Goal: Information Seeking & Learning: Find specific fact

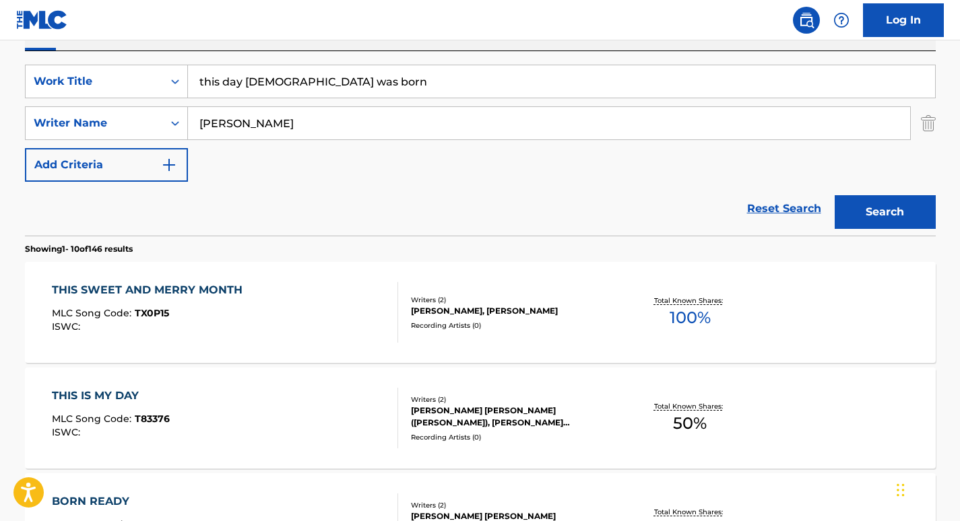
scroll to position [235, 0]
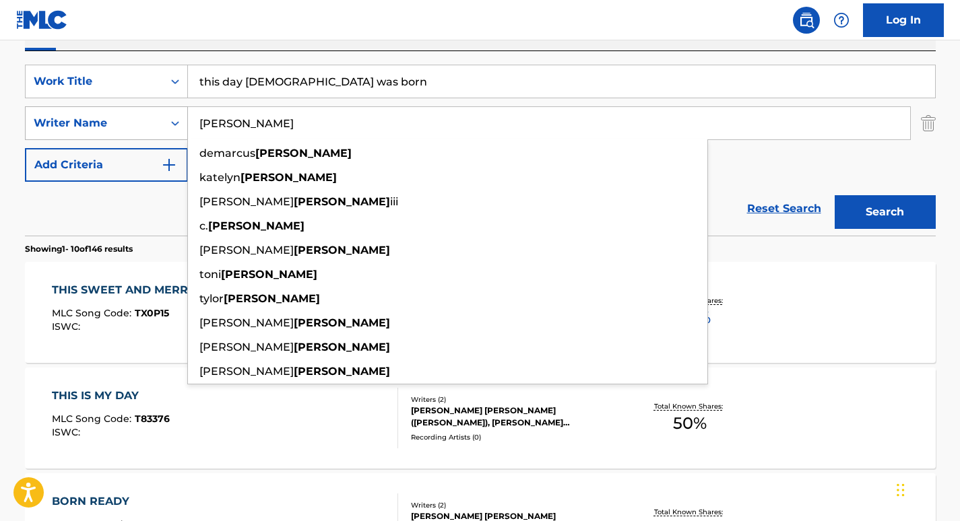
drag, startPoint x: 241, startPoint y: 123, endPoint x: 98, endPoint y: 123, distance: 143.5
click at [98, 123] on div "SearchWithCriteriaf1adc70b-f58d-4edb-992a-9a6c675f11c6 Writer Name [PERSON_NAME…" at bounding box center [480, 123] width 911 height 34
paste input "[PERSON_NAME]"
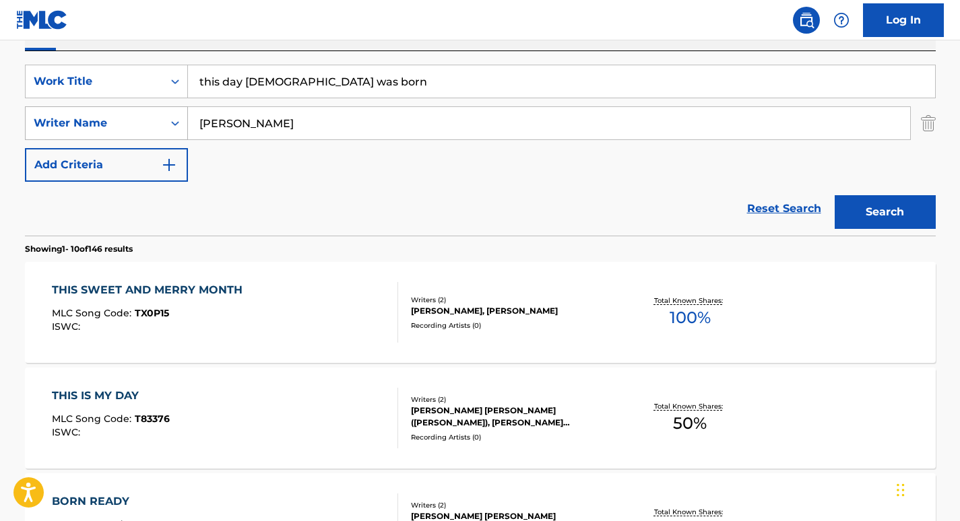
drag, startPoint x: 266, startPoint y: 121, endPoint x: 171, endPoint y: 121, distance: 95.0
click at [171, 121] on div "SearchWithCriteriaf1adc70b-f58d-4edb-992a-9a6c675f11c6 Writer Name [PERSON_NAME]" at bounding box center [480, 123] width 911 height 34
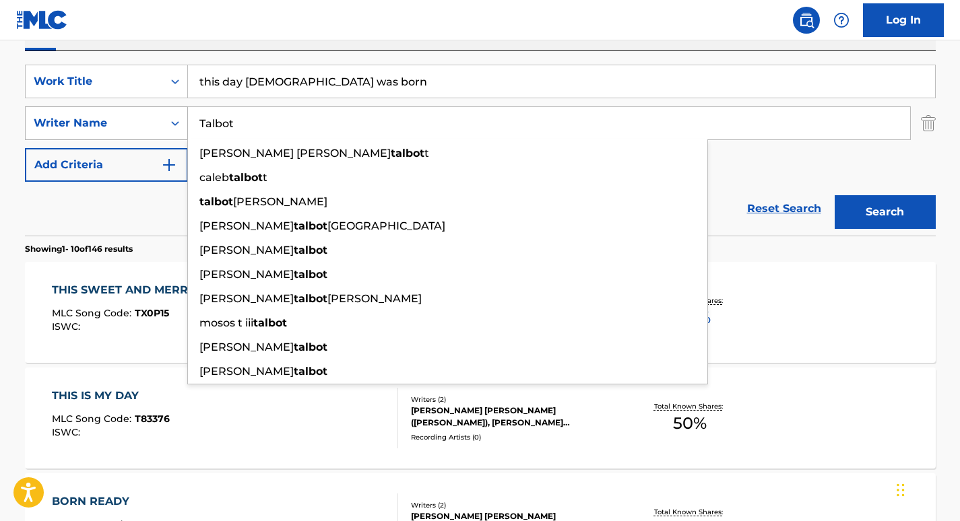
click at [835, 195] on button "Search" at bounding box center [885, 212] width 101 height 34
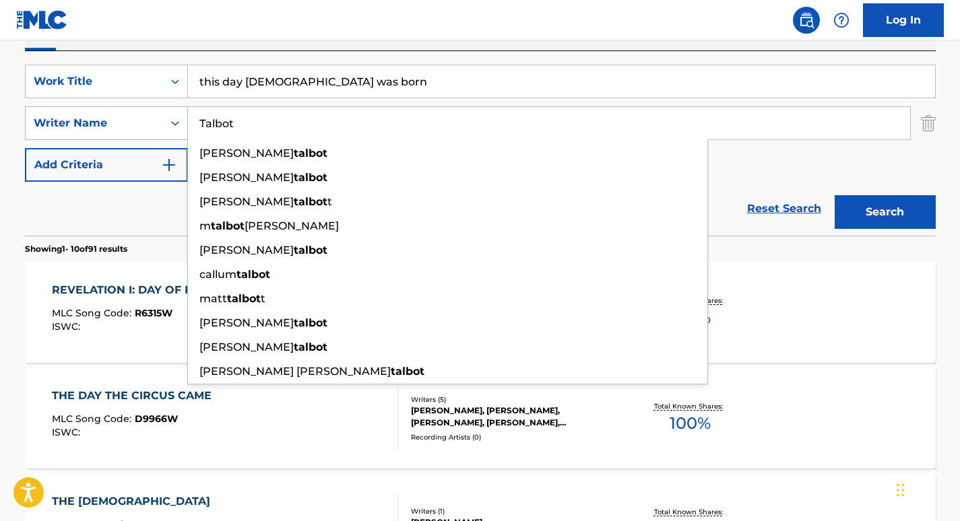
drag, startPoint x: 257, startPoint y: 124, endPoint x: 36, endPoint y: 122, distance: 220.3
click at [36, 122] on div "SearchWithCriteriaf1adc70b-f58d-4edb-992a-9a6c675f11c6 Writer Name [PERSON_NAME…" at bounding box center [480, 123] width 911 height 34
paste input "[PERSON_NAME]"
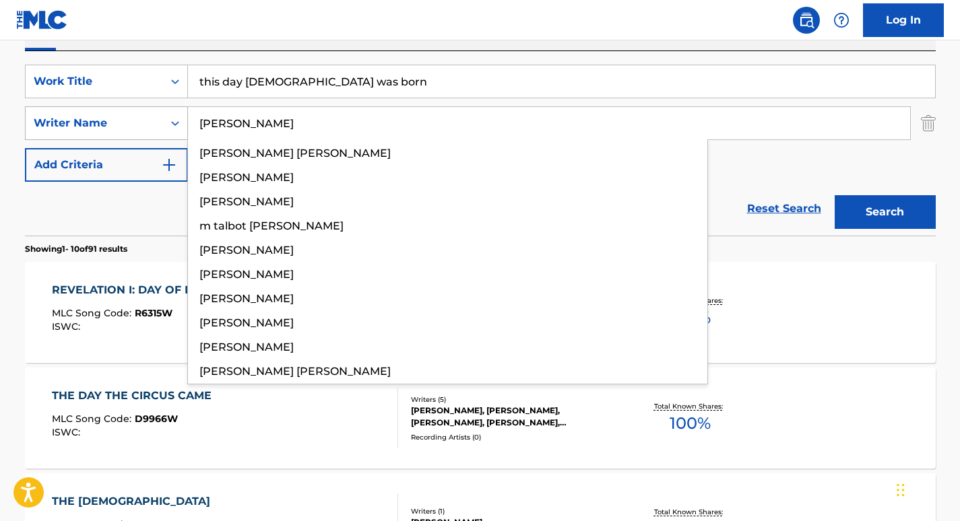
type input "[PERSON_NAME]"
click at [835, 195] on button "Search" at bounding box center [885, 212] width 101 height 34
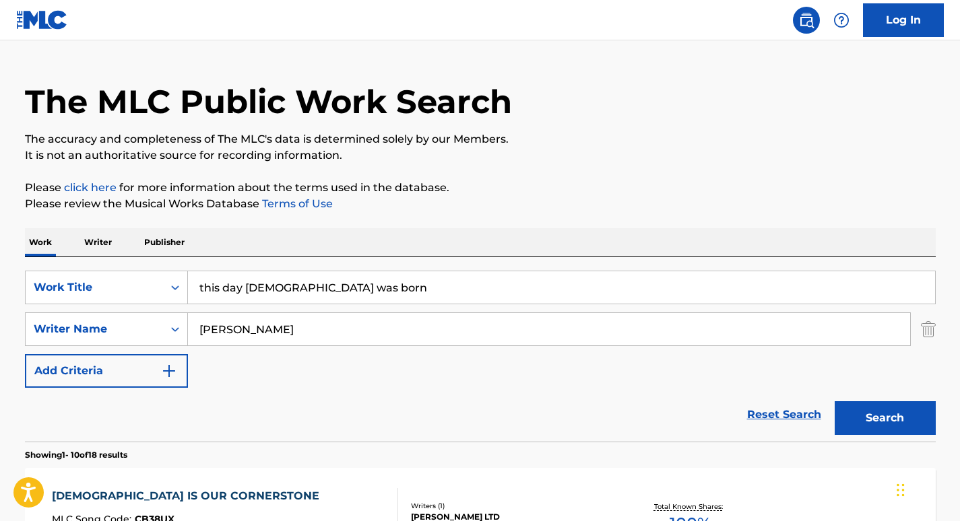
scroll to position [0, 0]
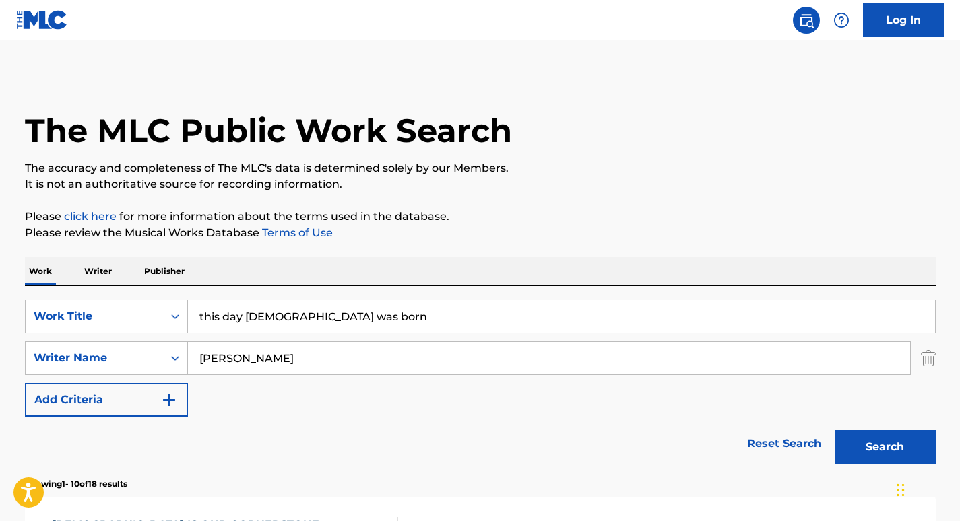
click at [285, 316] on input "this day [DEMOGRAPHIC_DATA] was born" at bounding box center [561, 316] width 747 height 32
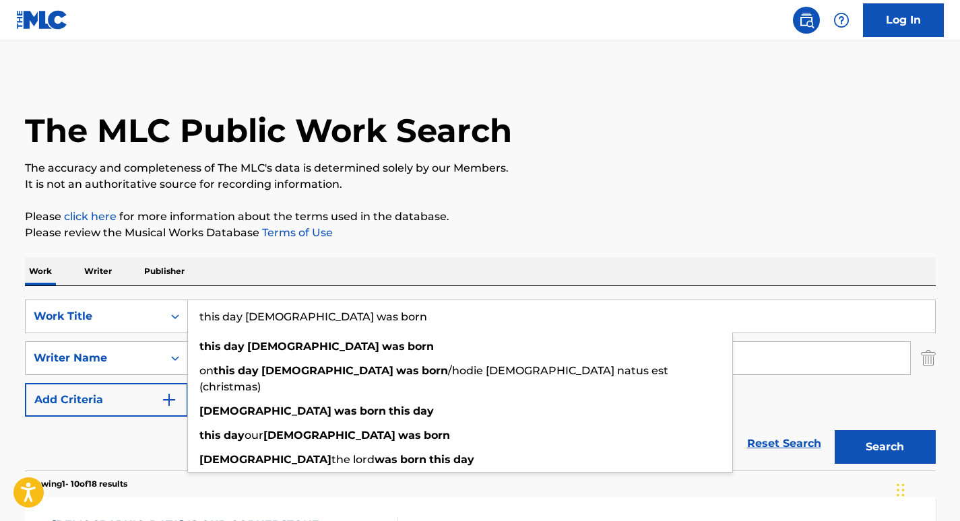
click at [285, 316] on input "this day [DEMOGRAPHIC_DATA] was born" at bounding box center [561, 316] width 747 height 32
paste input "When [DEMOGRAPHIC_DATA] Was B"
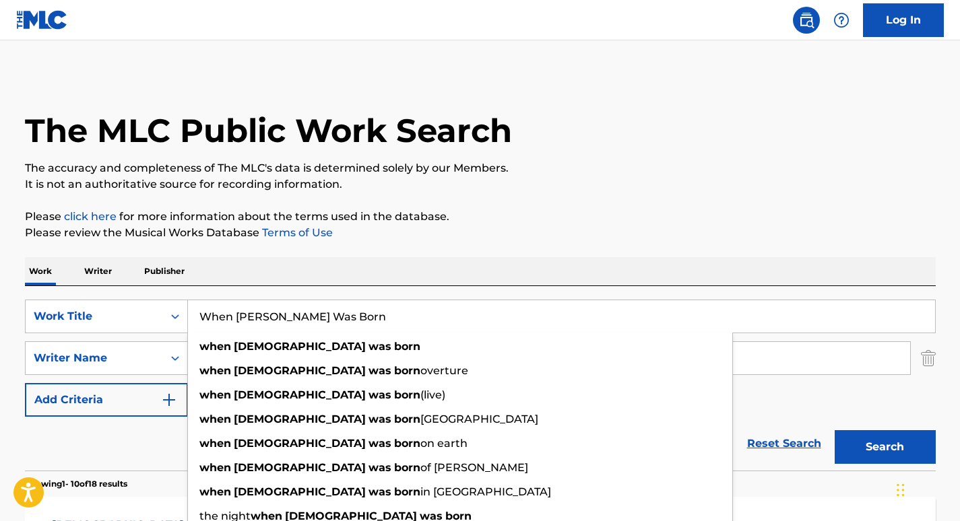
type input "When [PERSON_NAME] Was Born"
click at [127, 443] on div "Reset Search Search" at bounding box center [480, 444] width 911 height 54
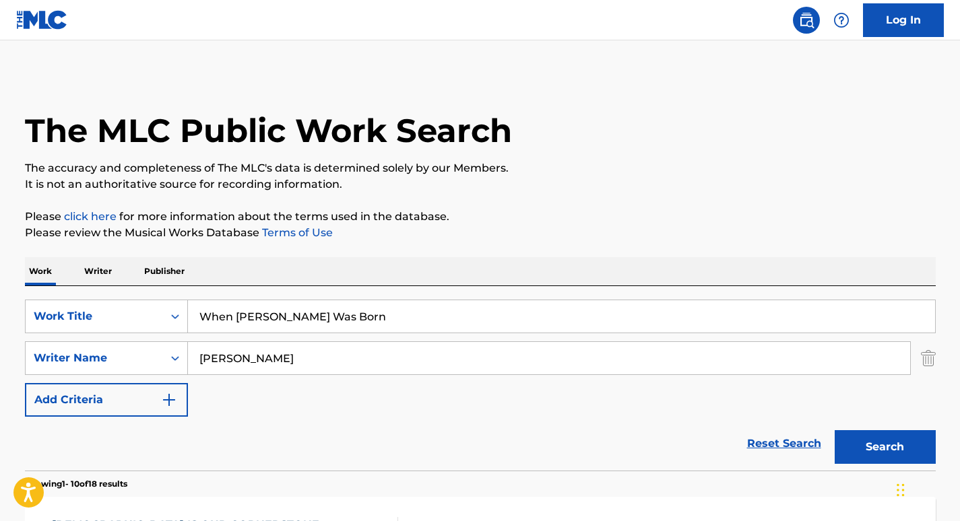
click at [249, 351] on input "[PERSON_NAME]" at bounding box center [549, 358] width 722 height 32
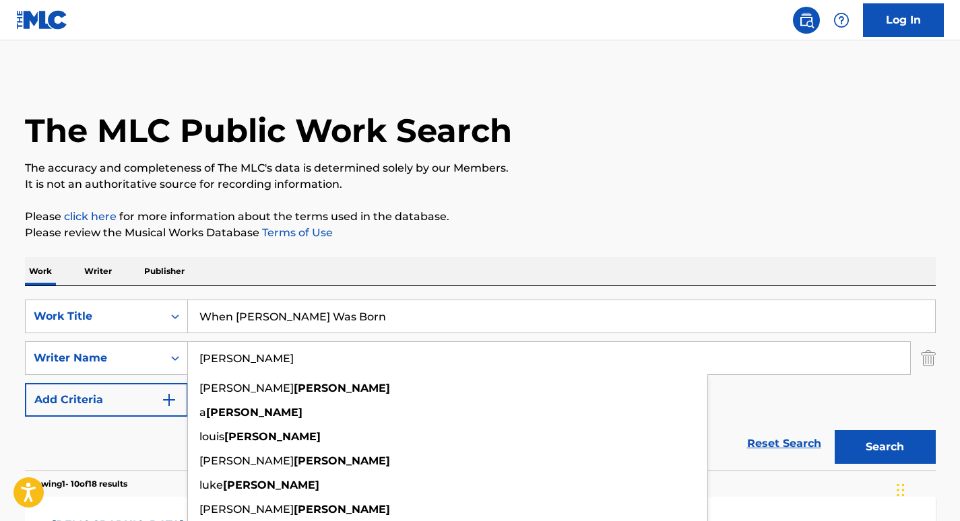
click at [249, 351] on input "[PERSON_NAME]" at bounding box center [549, 358] width 722 height 32
paste input "ttern"
type input "[PERSON_NAME]"
click at [835, 430] on button "Search" at bounding box center [885, 447] width 101 height 34
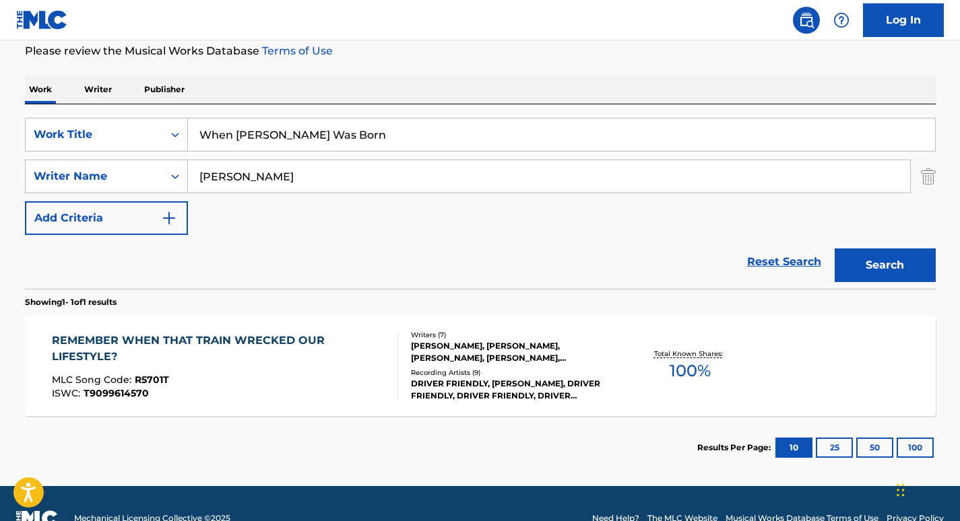
scroll to position [183, 0]
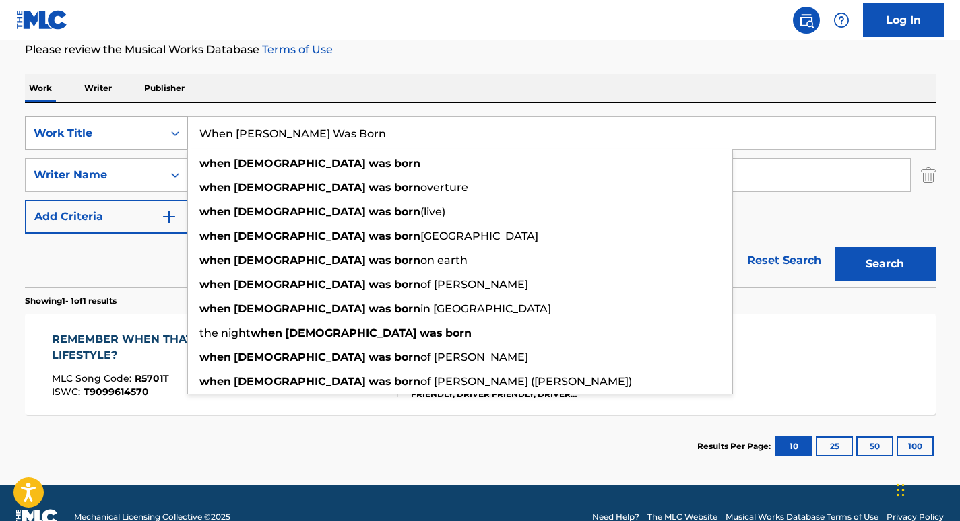
drag, startPoint x: 347, startPoint y: 132, endPoint x: 123, endPoint y: 132, distance: 224.3
click at [123, 132] on div "SearchWithCriteria5c8c3101-3dc0-430a-b25a-3c4ba79c988f Work Title When [PERSON_…" at bounding box center [480, 134] width 911 height 34
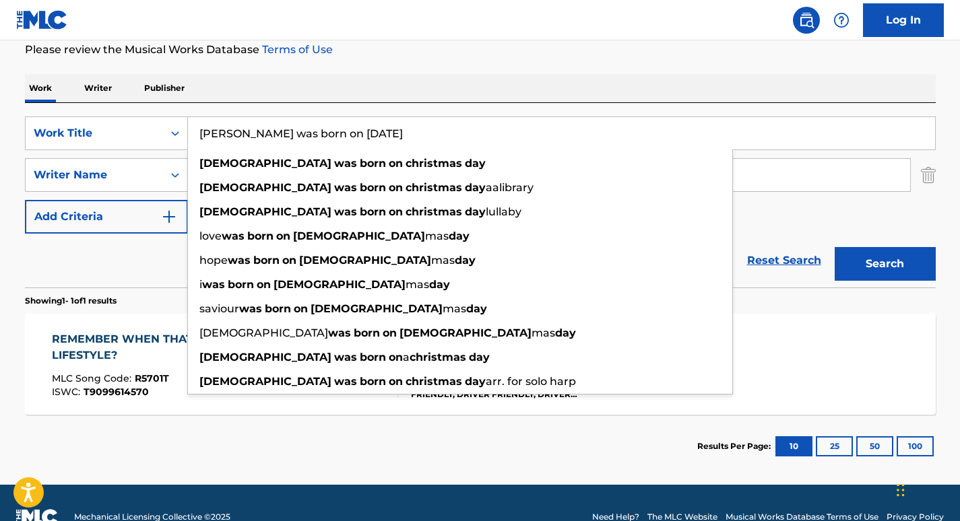
type input "[PERSON_NAME] was born on [DATE]"
click at [121, 267] on div "Reset Search Search" at bounding box center [480, 261] width 911 height 54
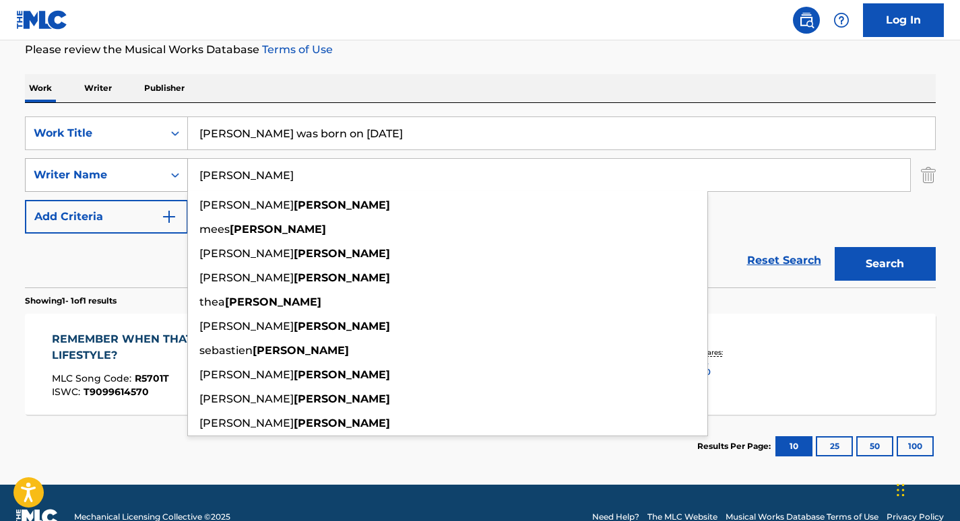
drag, startPoint x: 258, startPoint y: 176, endPoint x: 98, endPoint y: 170, distance: 159.8
click at [98, 170] on div "SearchWithCriteriaf1adc70b-f58d-4edb-992a-9a6c675f11c6 Writer Name [PERSON_NAME…" at bounding box center [480, 175] width 911 height 34
paste input "Neuromancer"
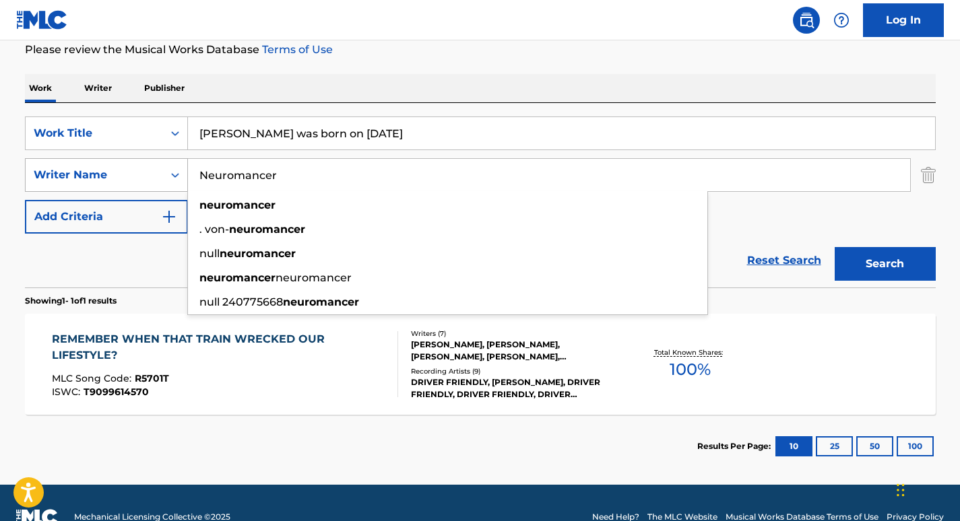
type input "Neuromancer"
click at [835, 247] on button "Search" at bounding box center [885, 264] width 101 height 34
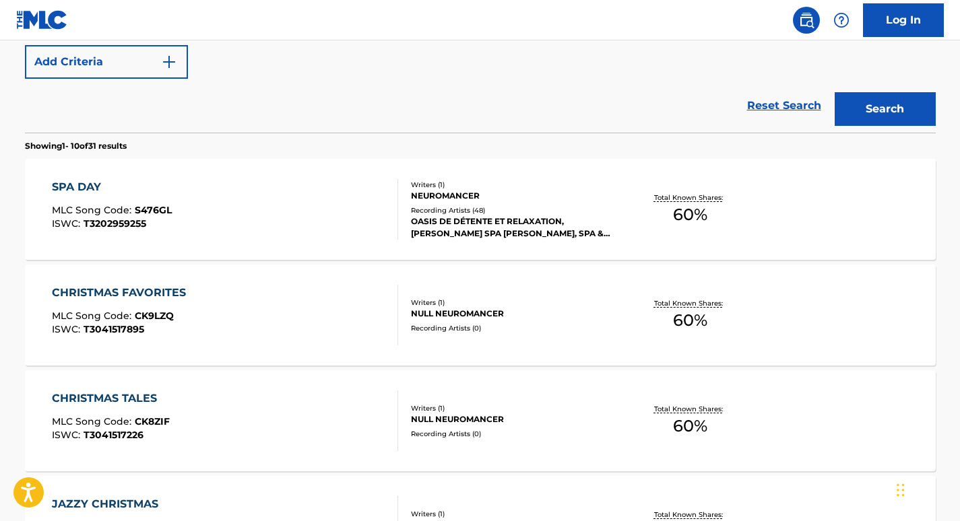
scroll to position [340, 0]
